Goal: Register for event/course

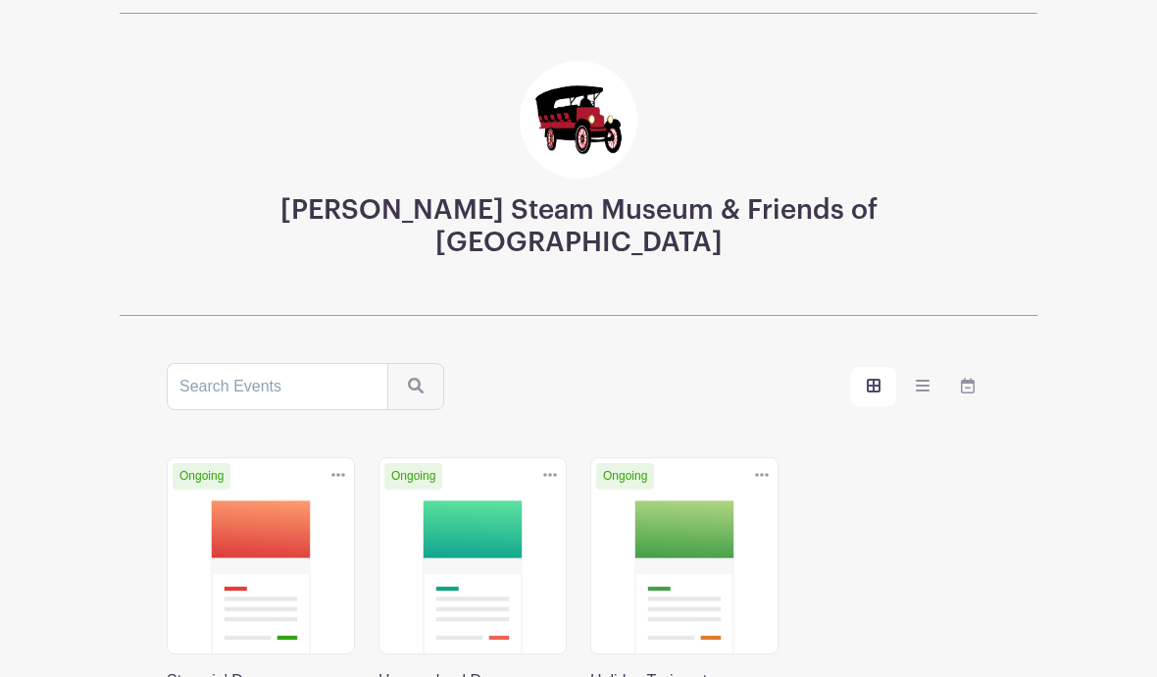
scroll to position [88, 0]
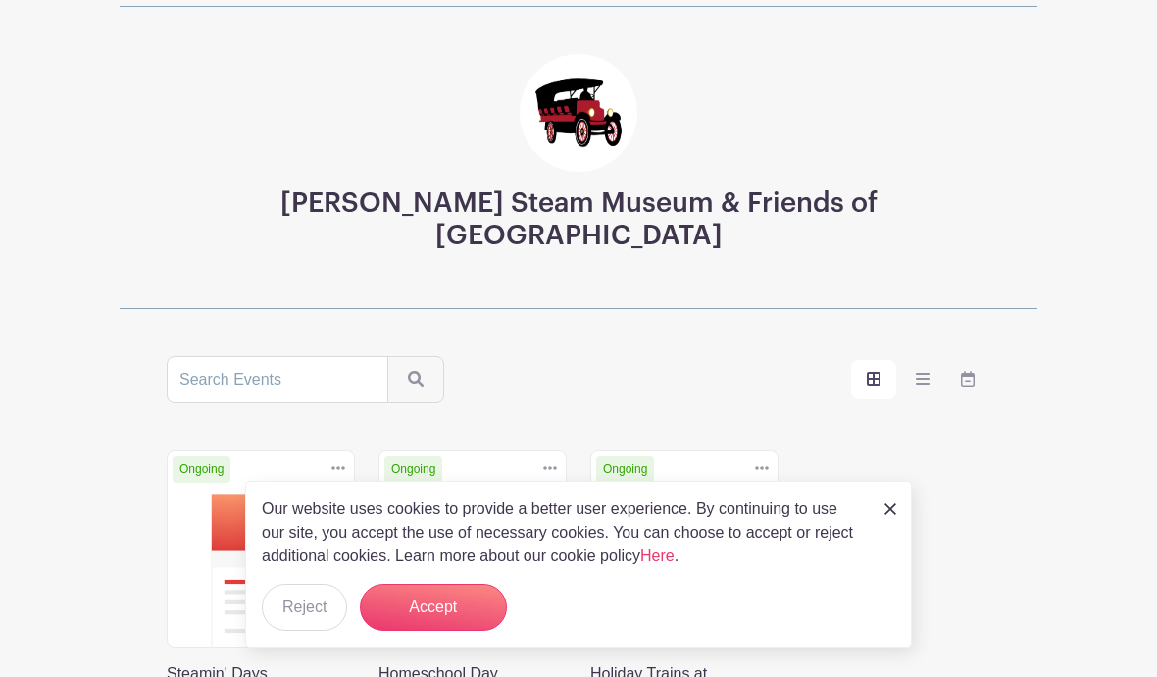
click at [435, 630] on button "Accept" at bounding box center [433, 606] width 147 height 47
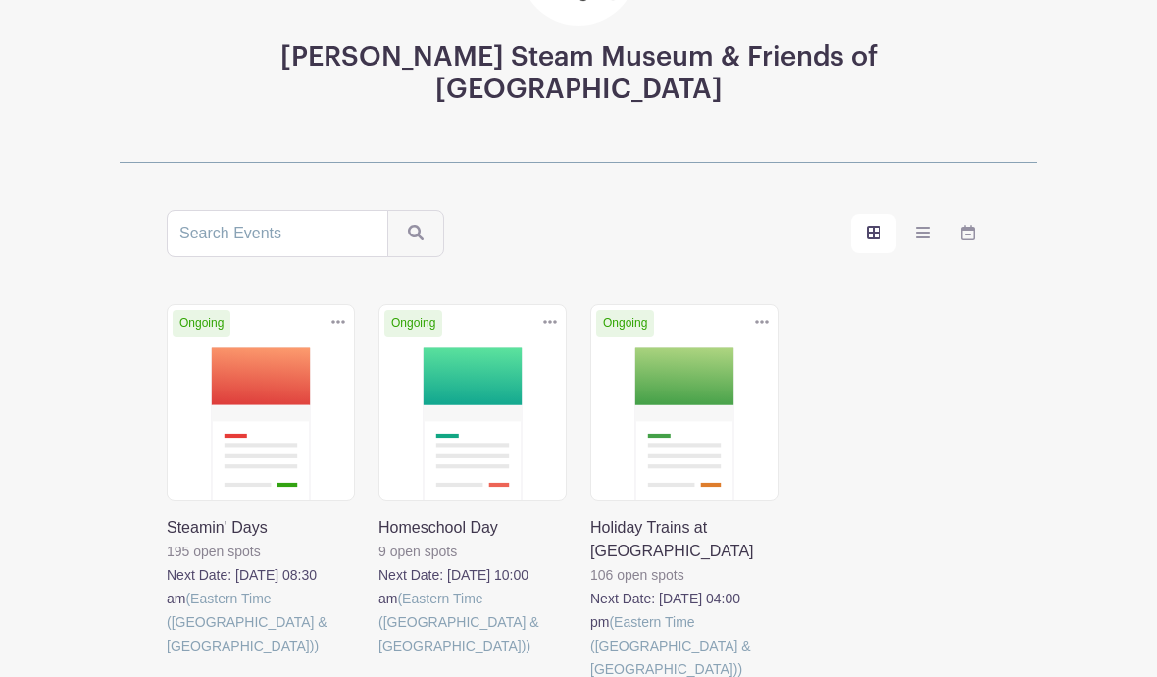
scroll to position [252, 0]
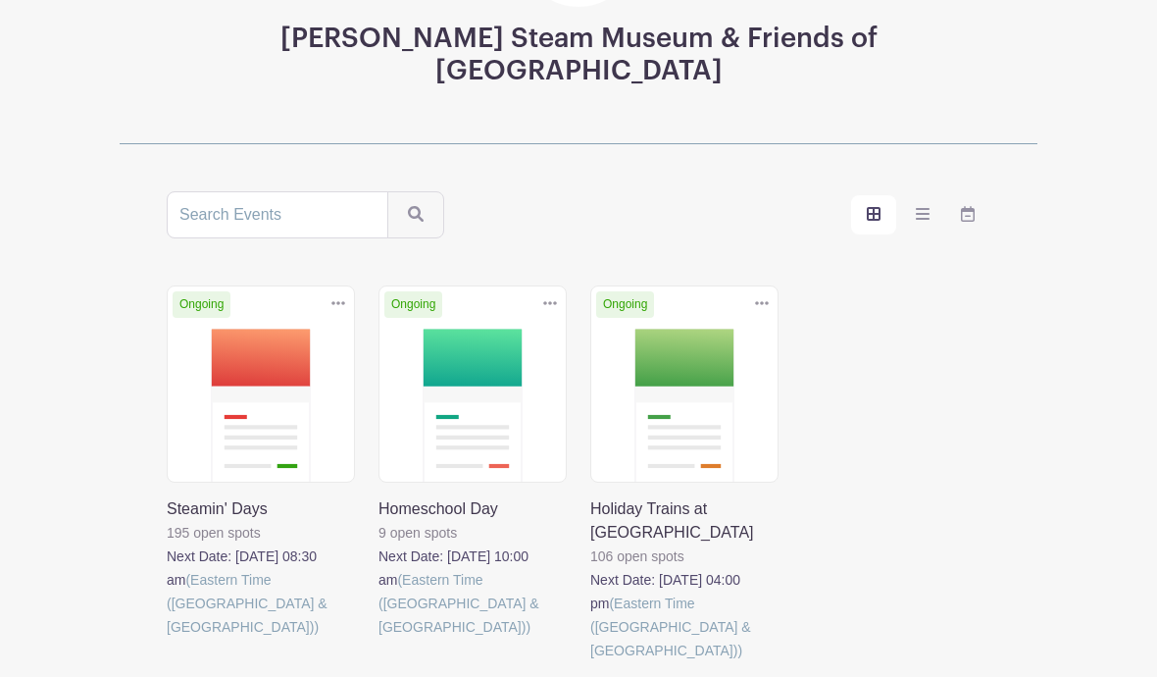
click at [167, 639] on link at bounding box center [167, 639] width 0 height 0
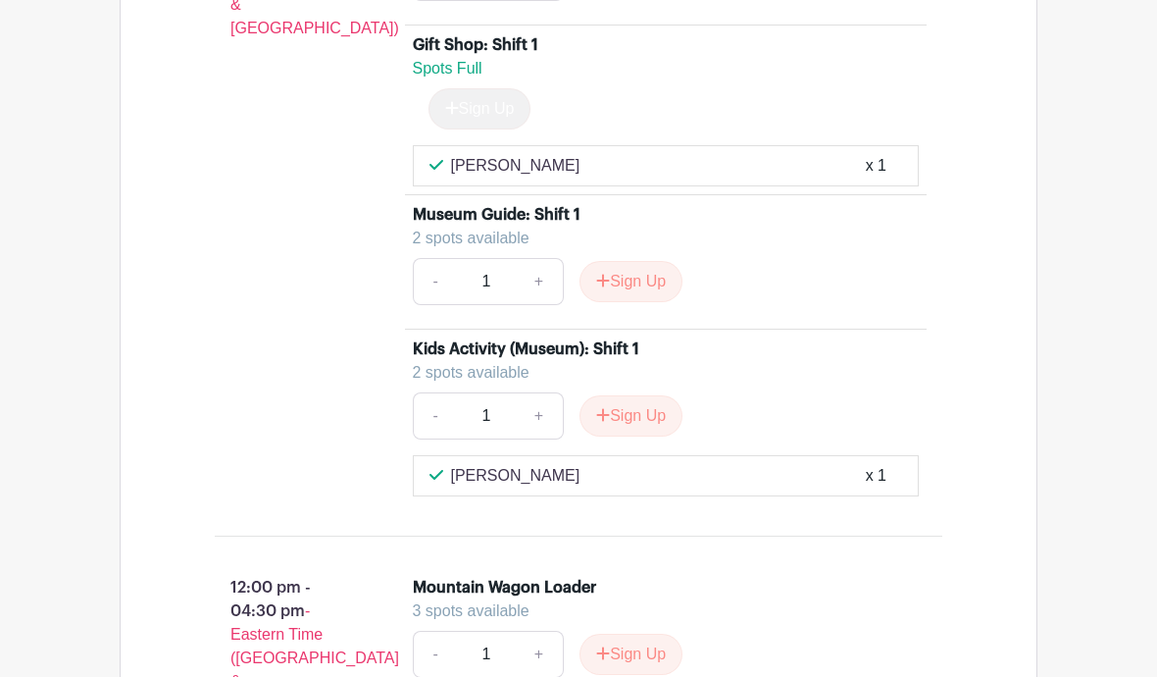
scroll to position [3460, 0]
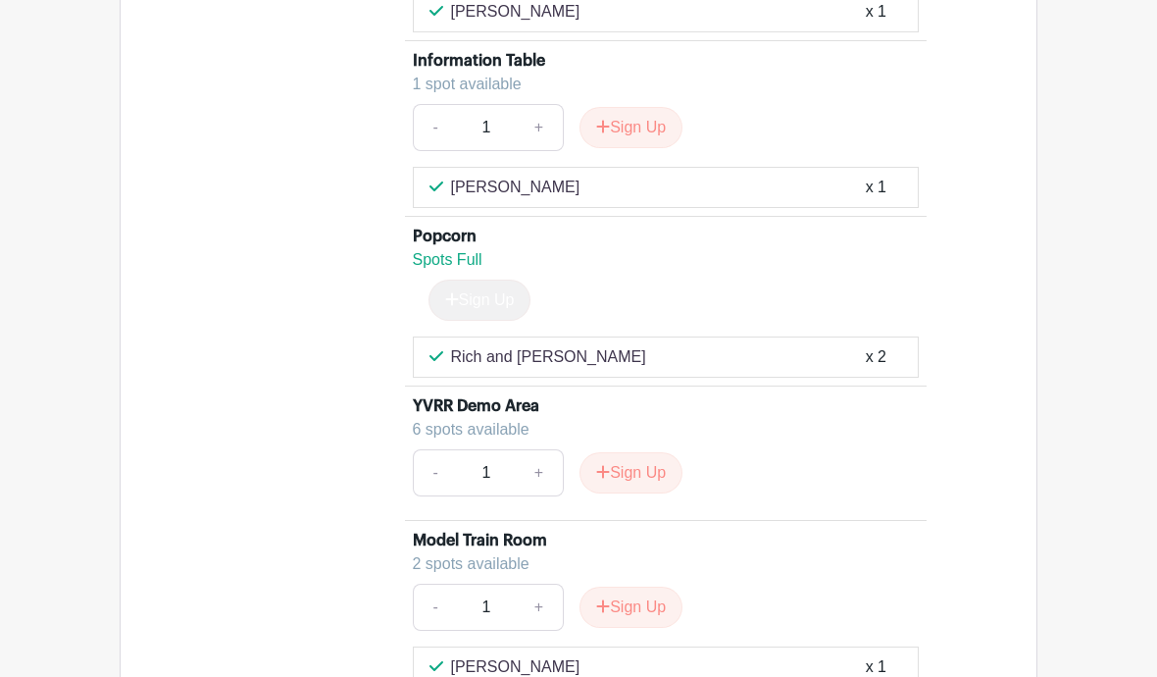
scroll to position [359, 0]
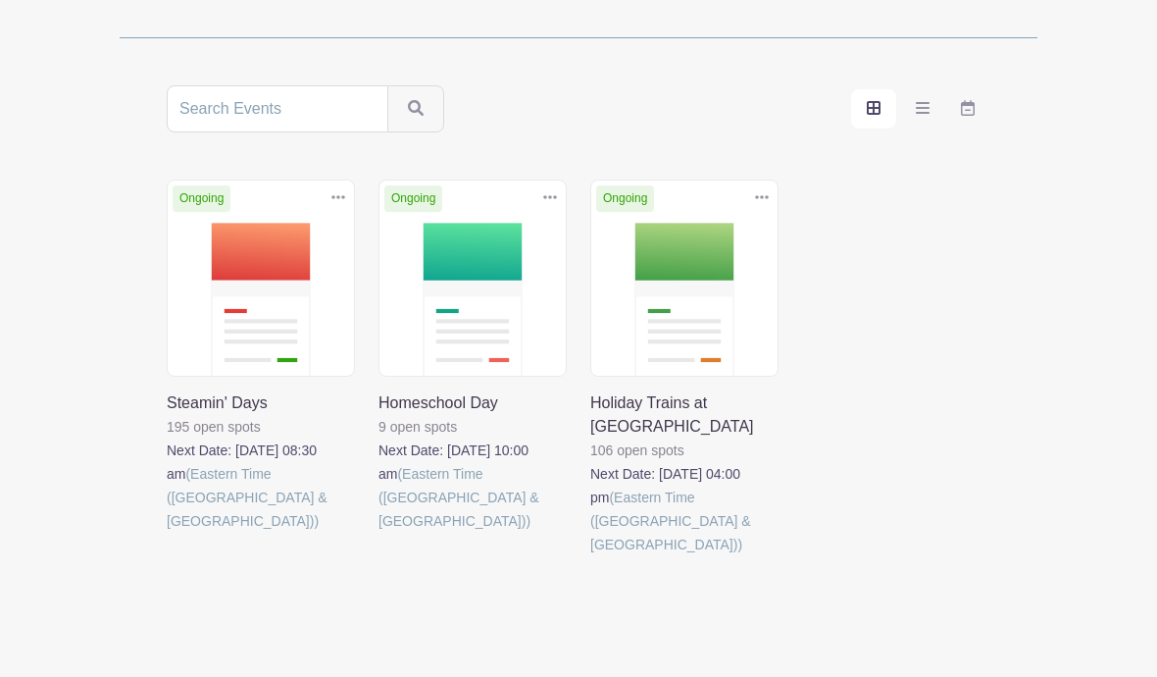
click at [590, 556] on link at bounding box center [590, 556] width 0 height 0
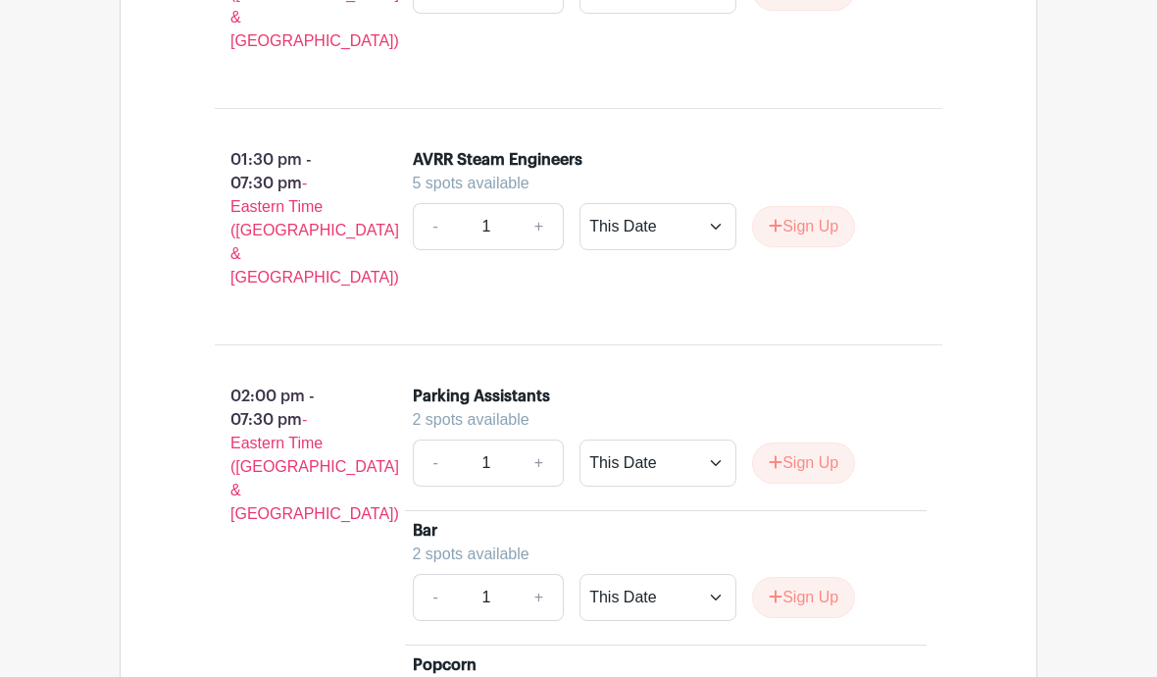
scroll to position [1277, 0]
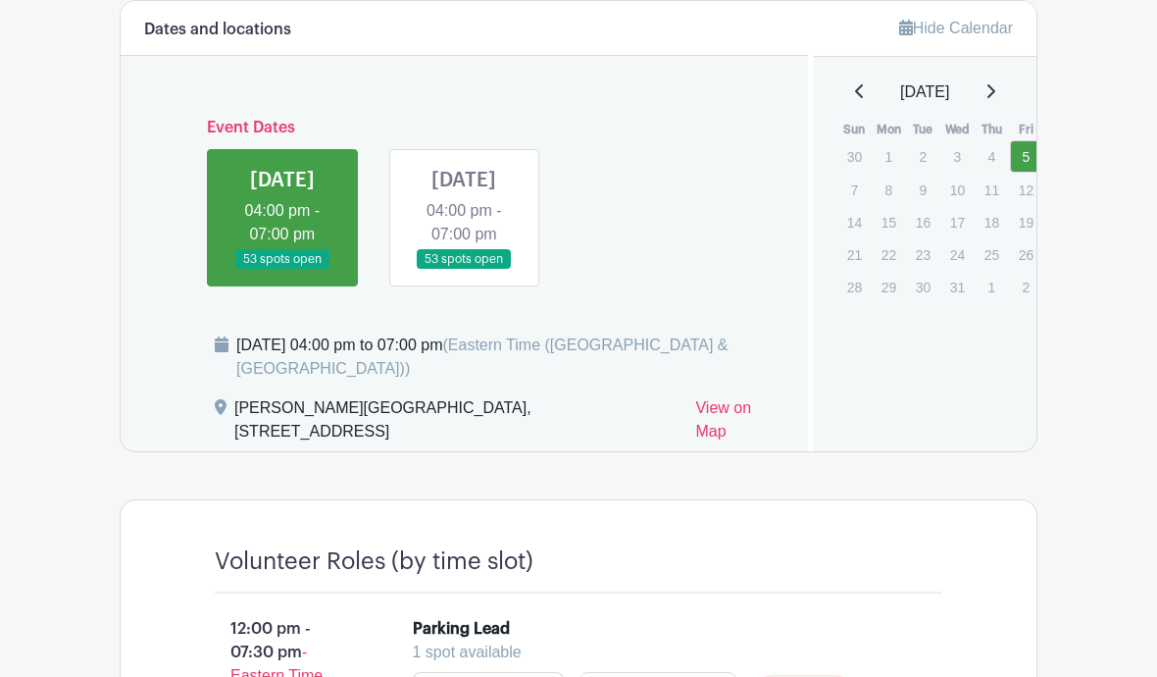
scroll to position [359, 0]
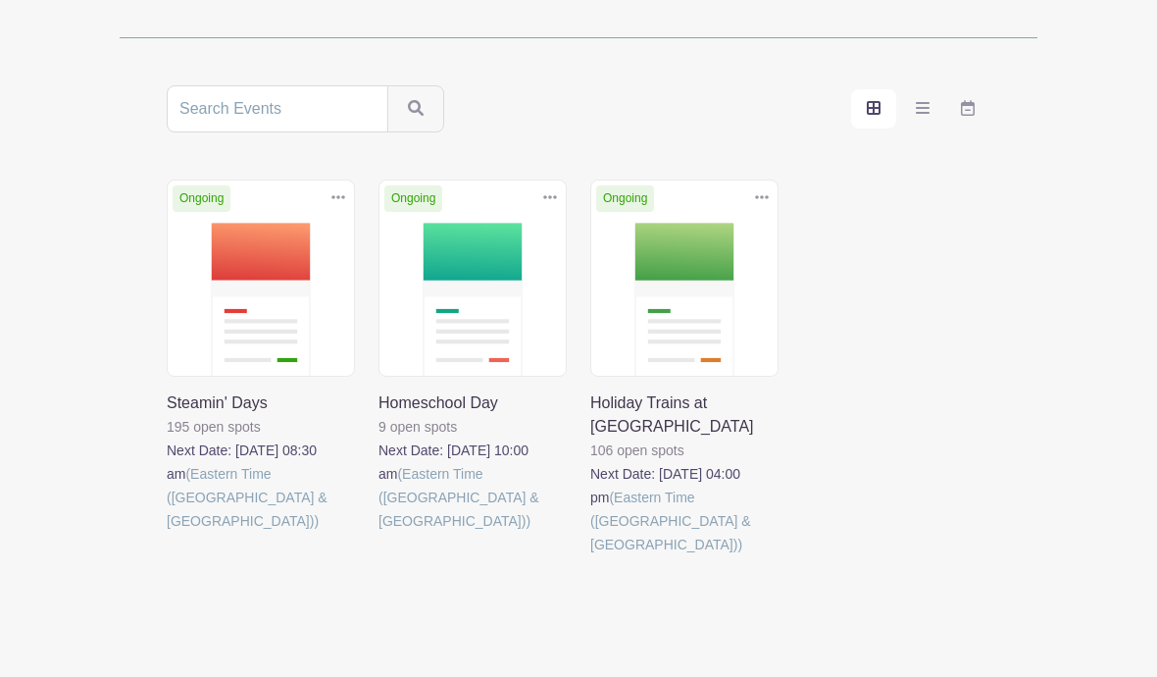
click at [378, 532] on link at bounding box center [378, 532] width 0 height 0
